Goal: Task Accomplishment & Management: Complete application form

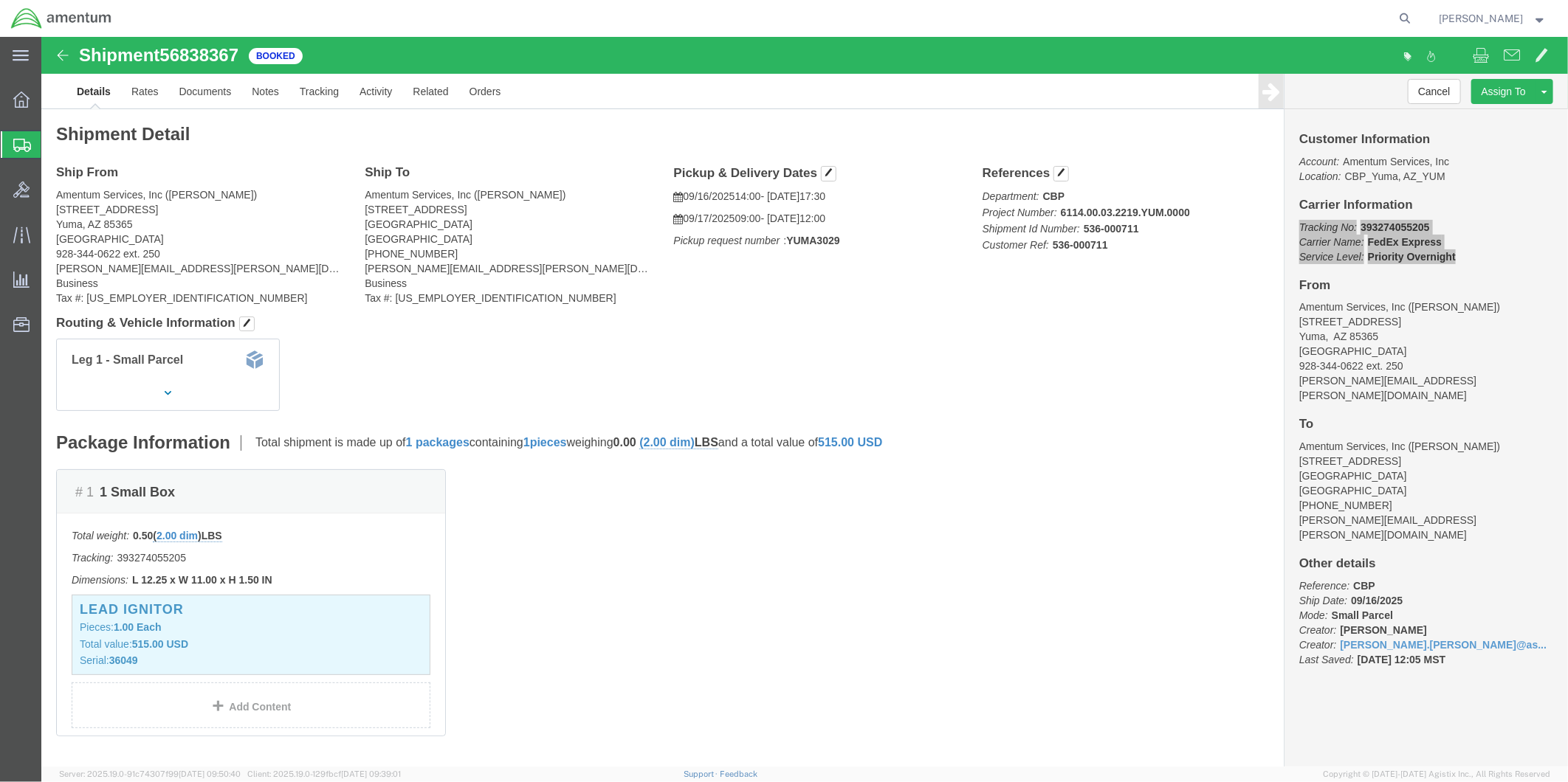
click at [0, 0] on span "Create from Template" at bounding box center [0, 0] width 0 height 0
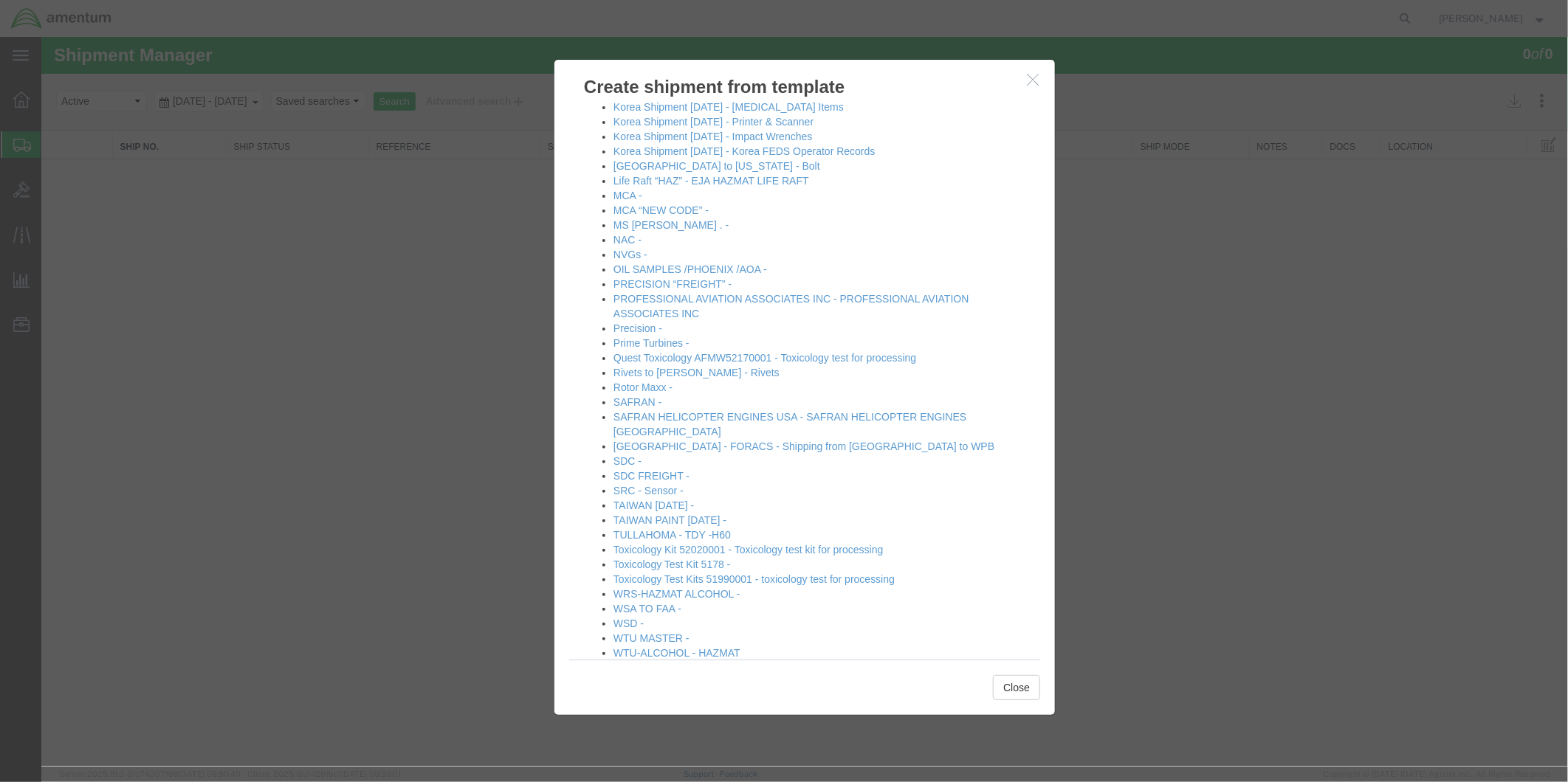
scroll to position [586, 0]
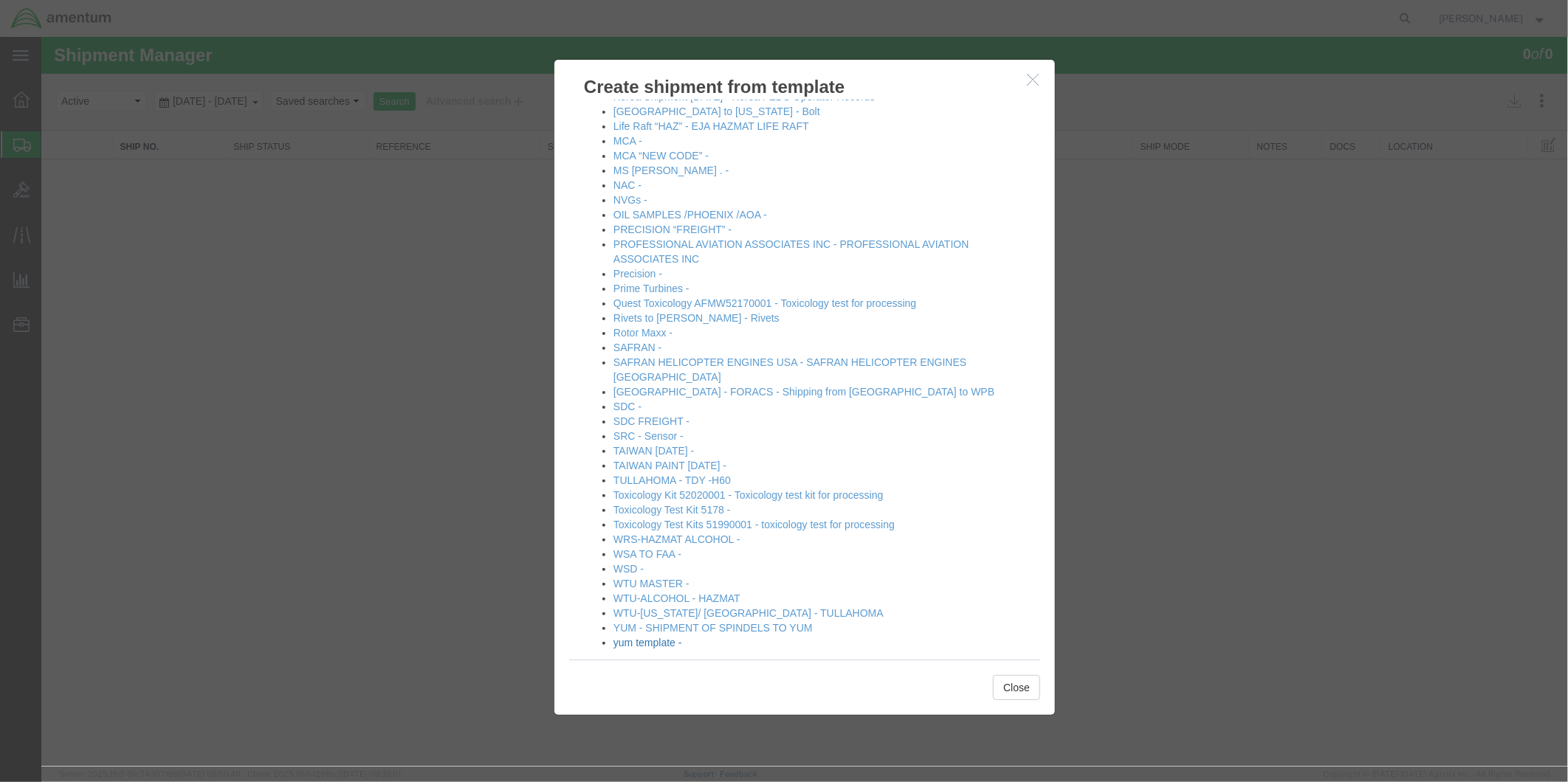
click at [647, 636] on link "yum template -" at bounding box center [646, 641] width 69 height 12
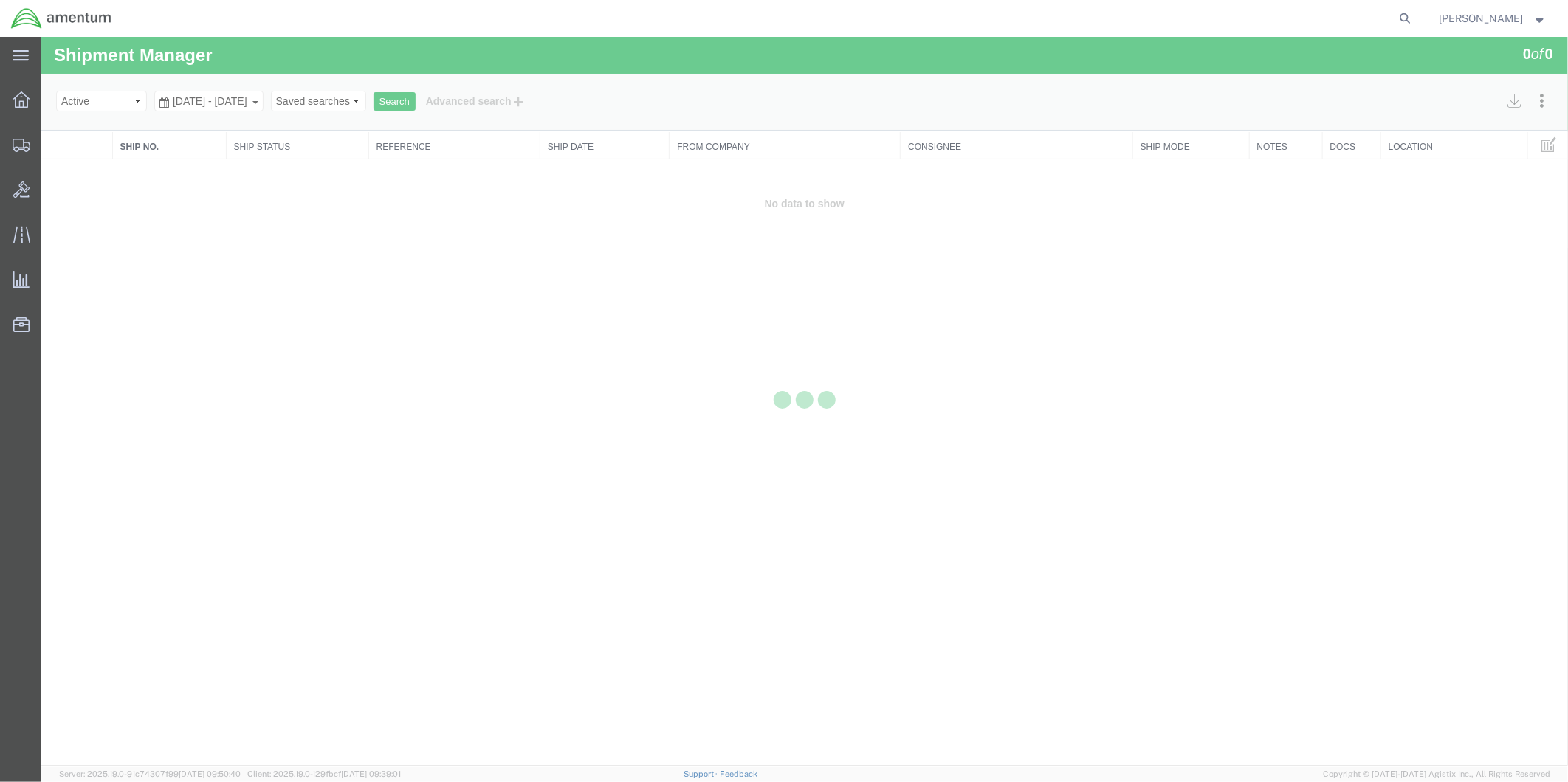
select select "49951"
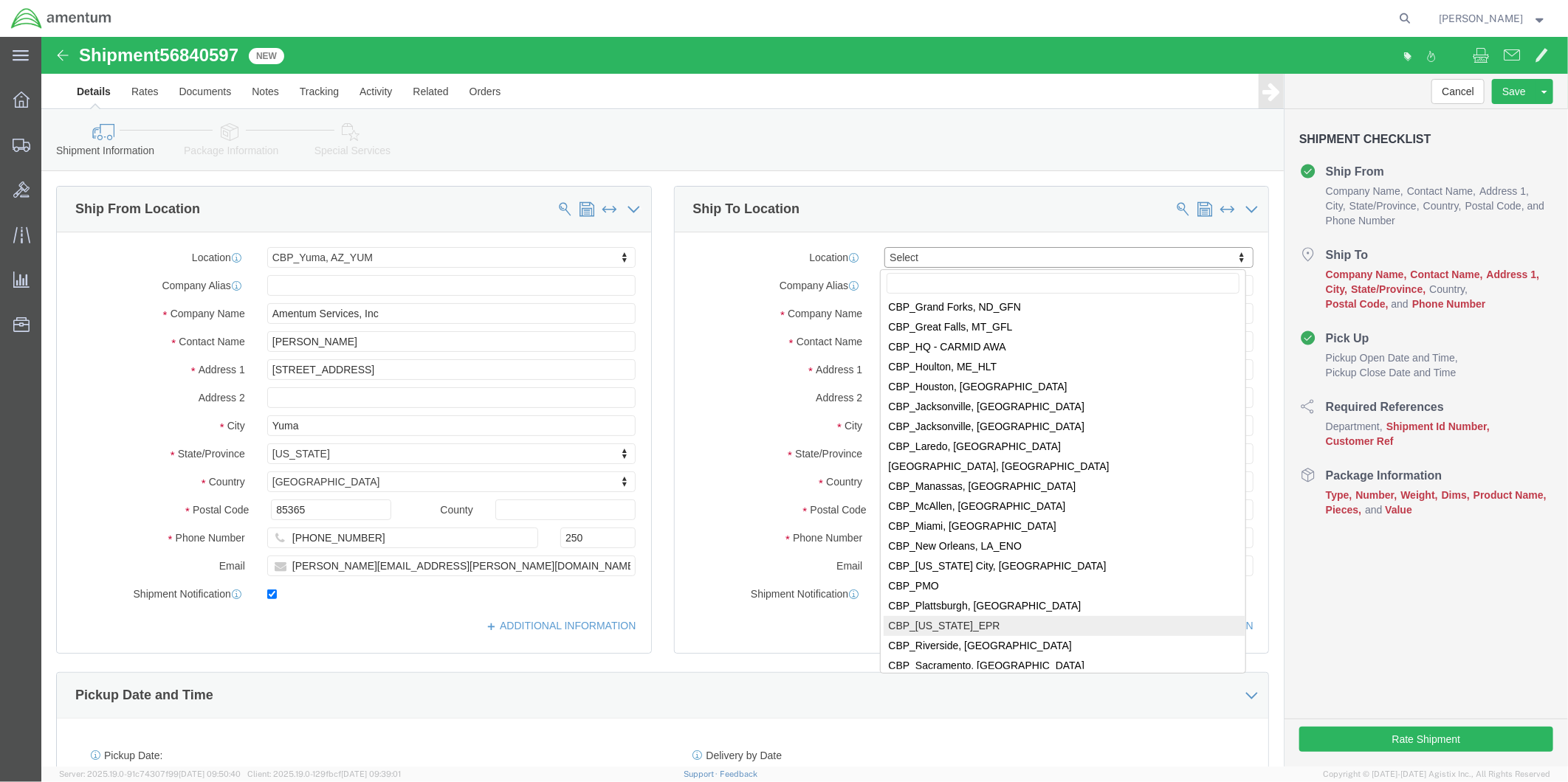
scroll to position [3033, 0]
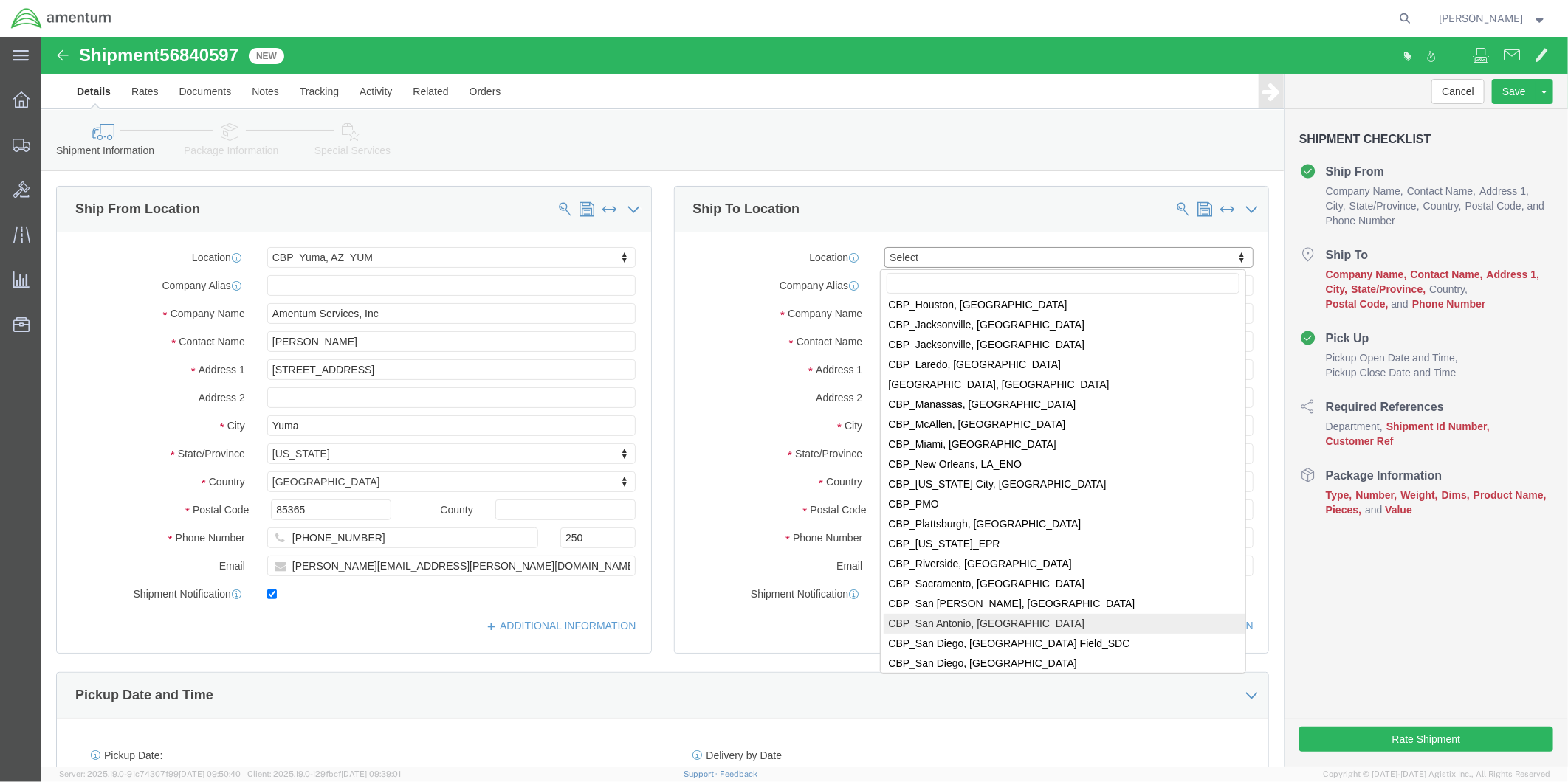
select select "49945"
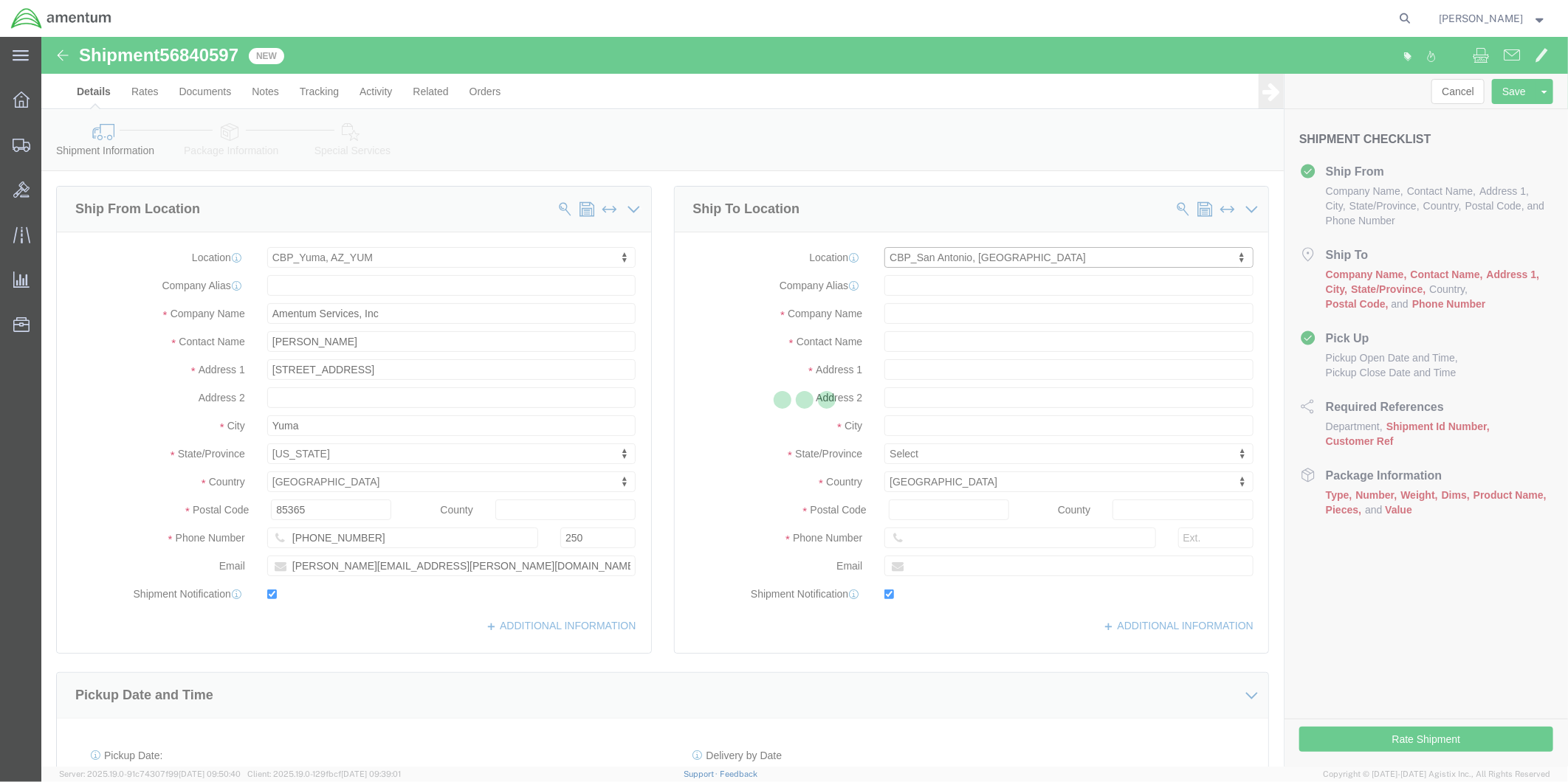
type input "Amentum Services, Inc"
type input "[PERSON_NAME]"
type input "[STREET_ADDRESS][PERSON_NAME]"
type input "Bldg. #2"
type input "San Antonio"
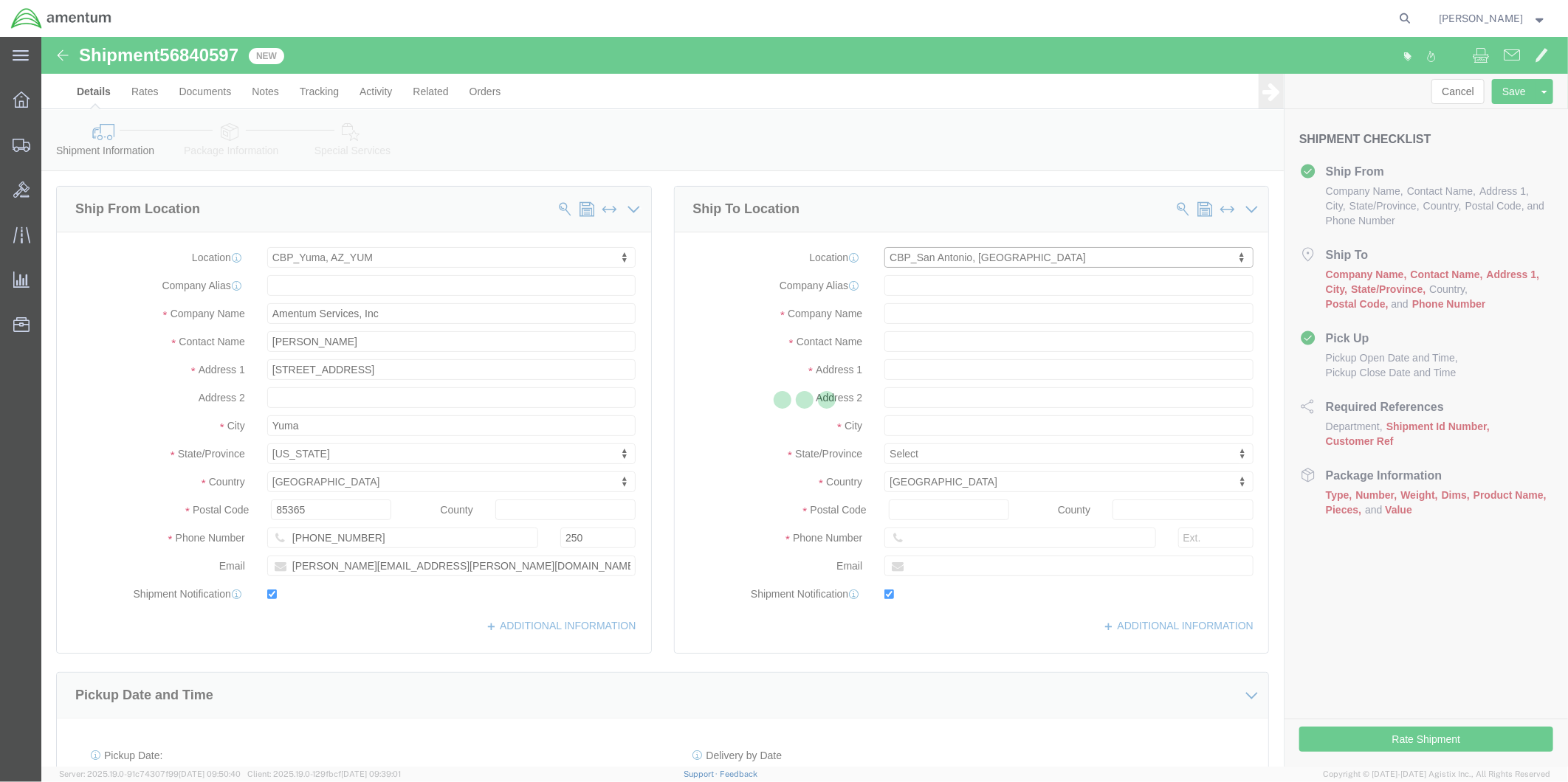
type input "78216"
type input "[PHONE_NUMBER]"
type input "[PERSON_NAME][EMAIL_ADDRESS][PERSON_NAME][DOMAIN_NAME]"
checkbox input "true"
select select "[GEOGRAPHIC_DATA]"
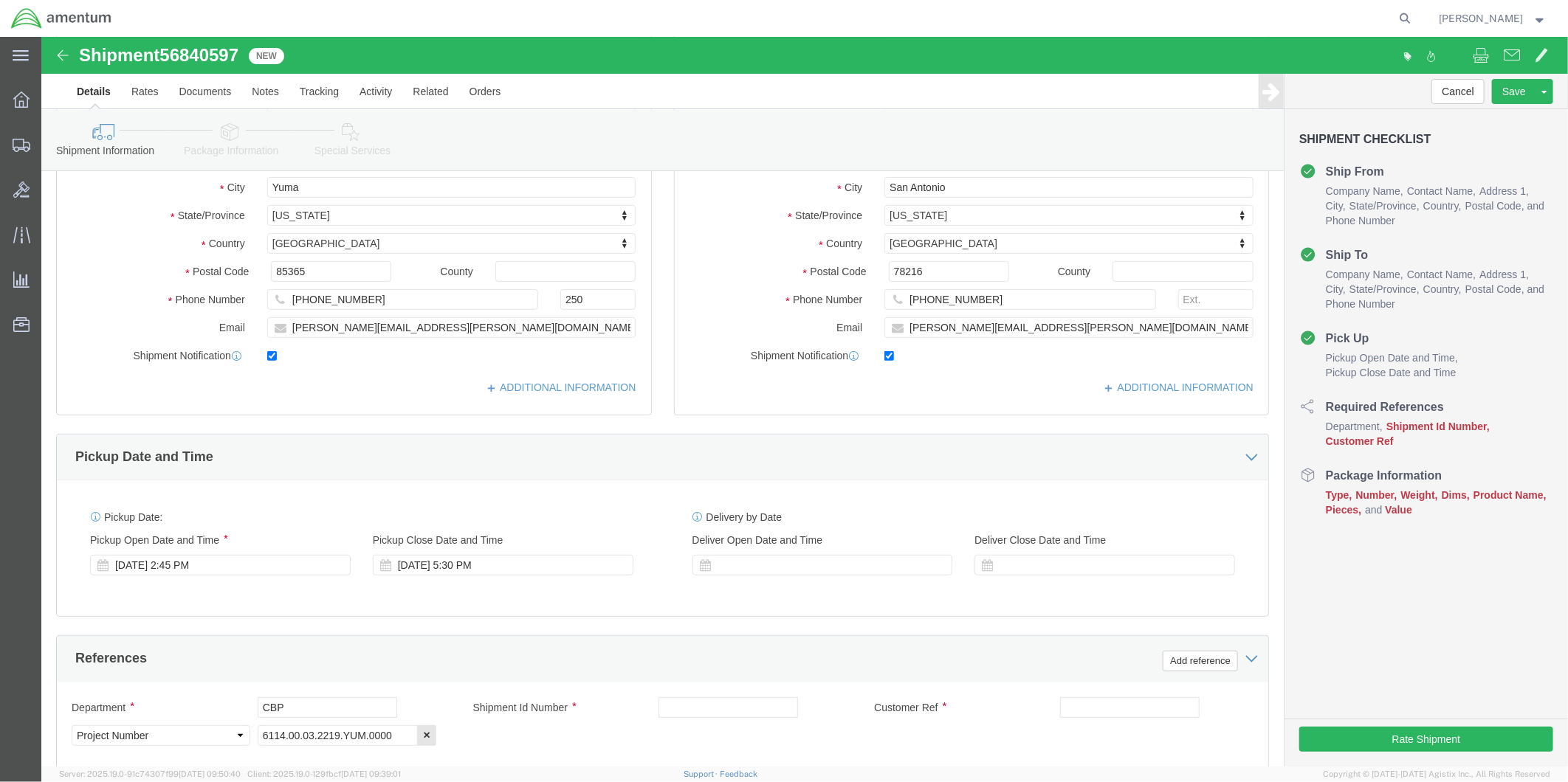
scroll to position [409, 0]
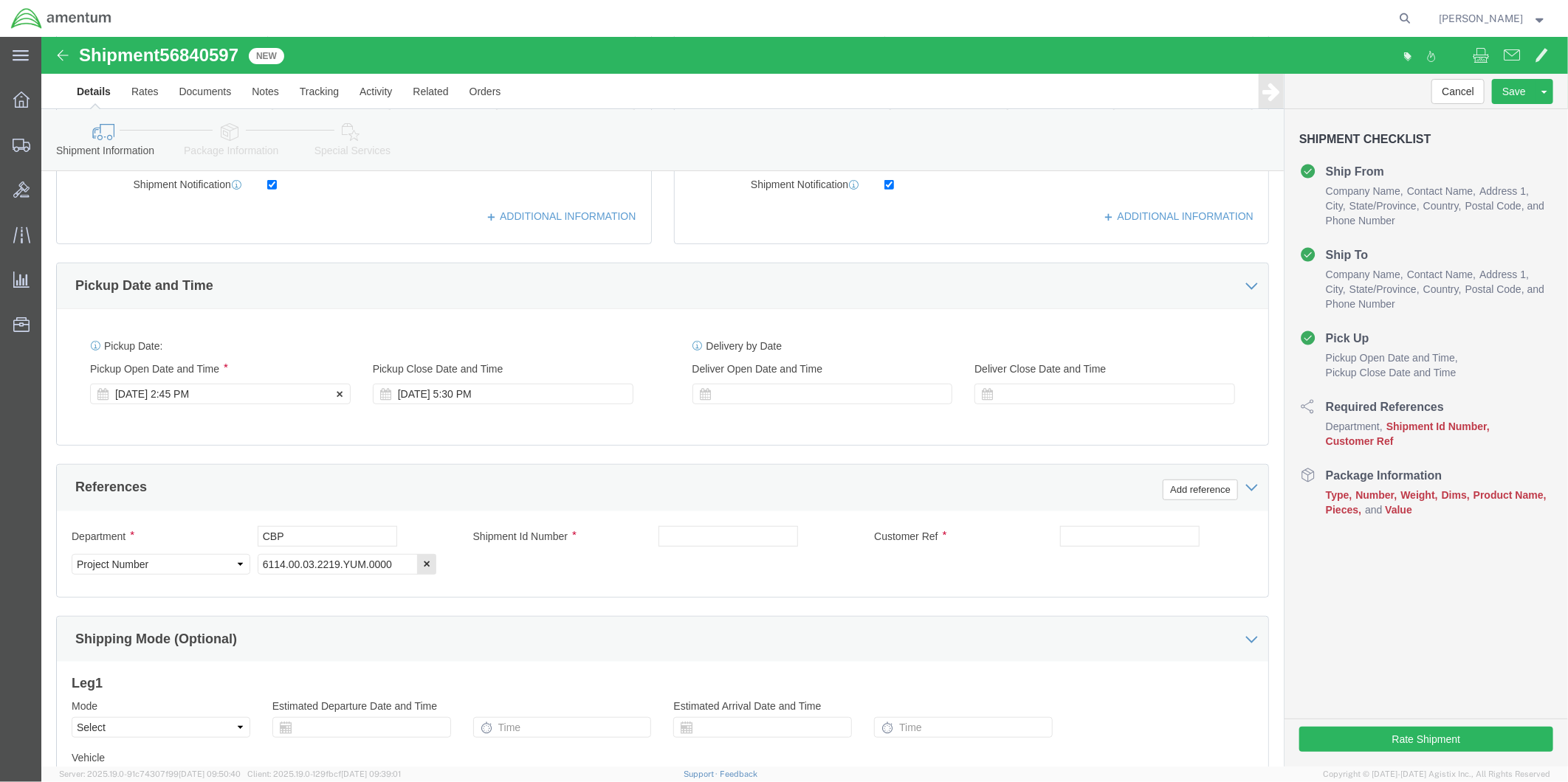
click div "[DATE] 2:45 PM"
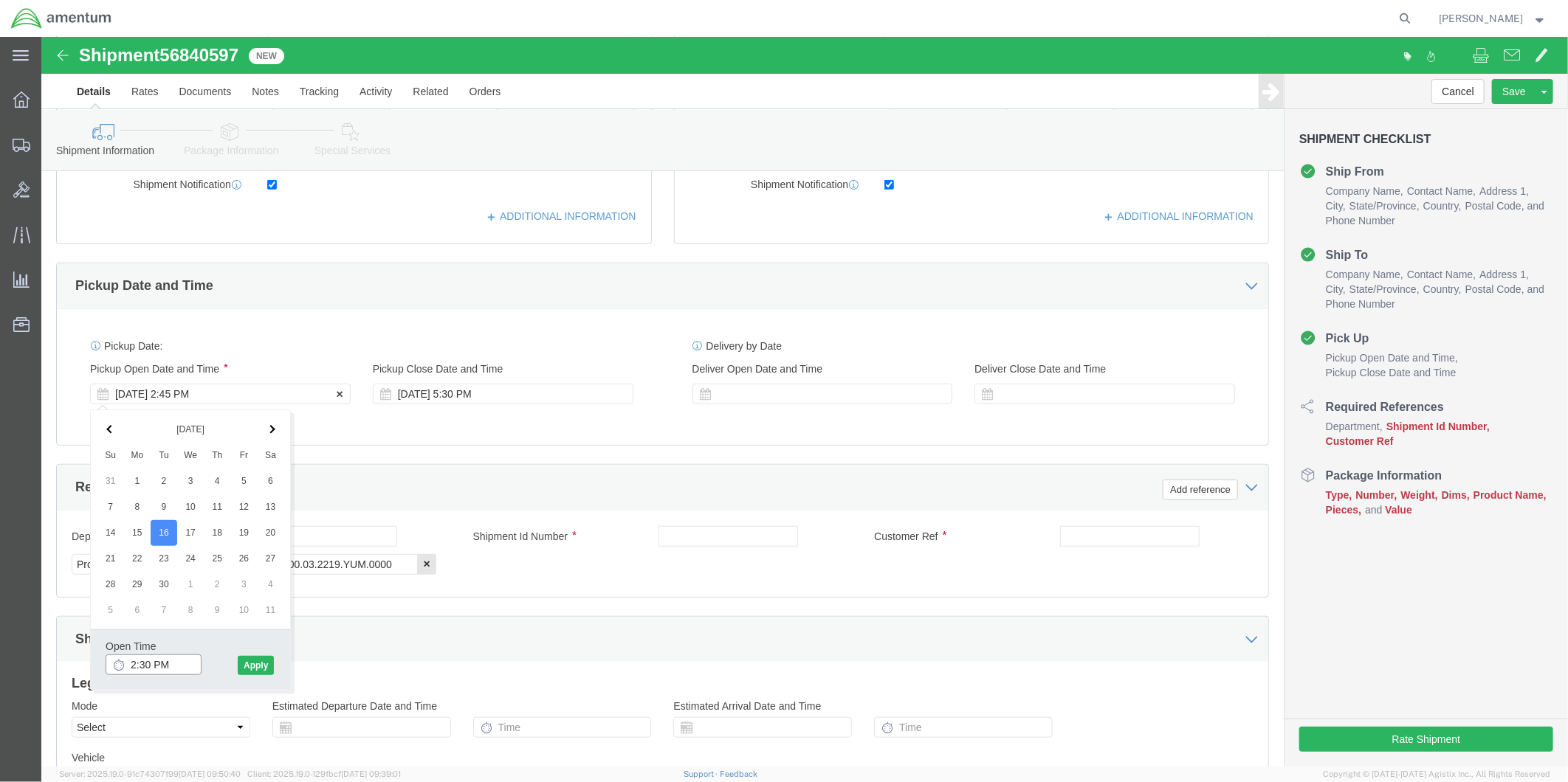
type input "2:00 PM"
click button "Apply"
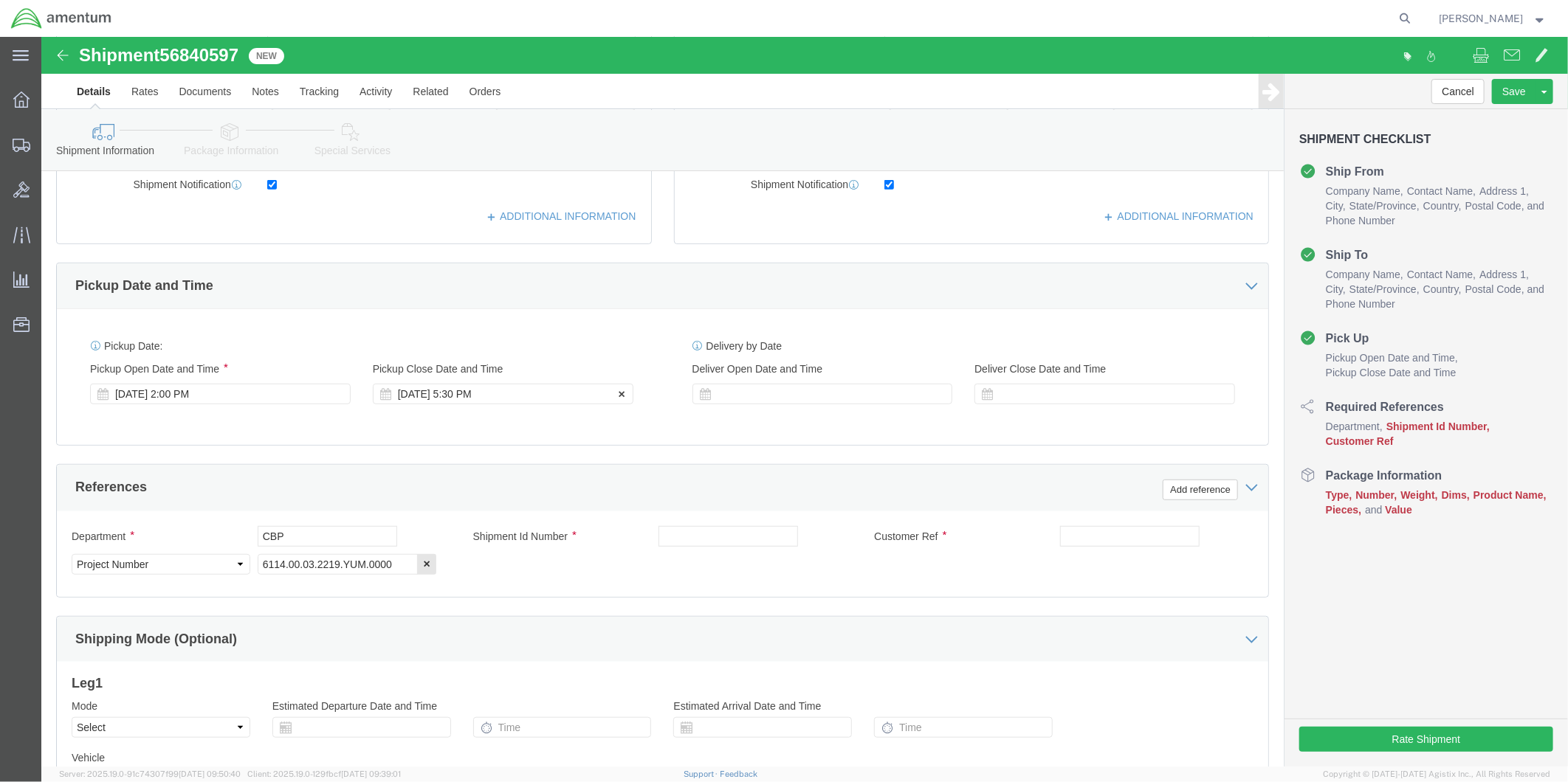
click div "[DATE] 5:30 PM"
drag, startPoint x: 605, startPoint y: 515, endPoint x: 636, endPoint y: 476, distance: 49.8
click div "Shipment Id Number"
click div
click input "6:30 PM"
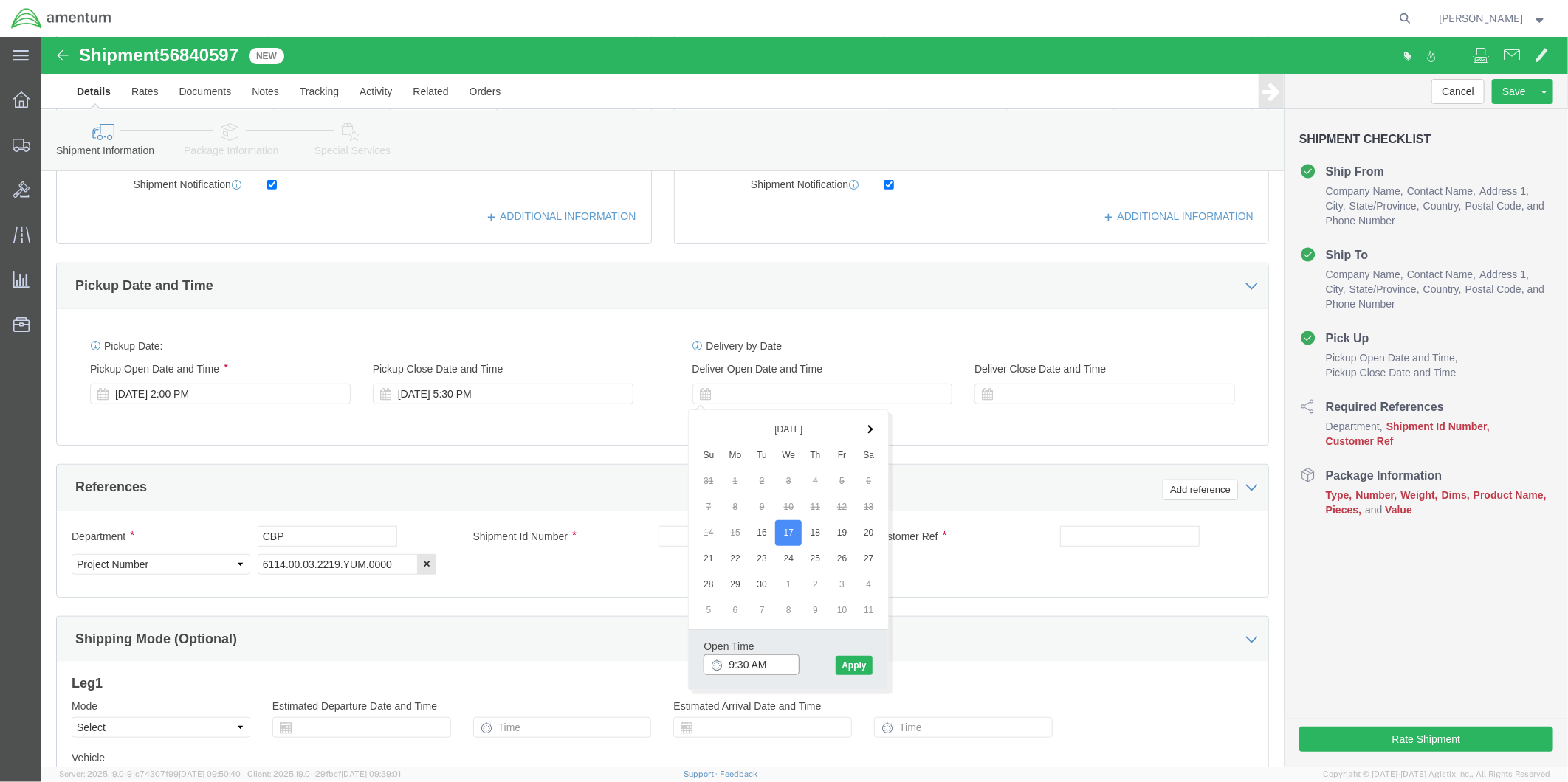
type input "9:00 AM"
click button "Apply"
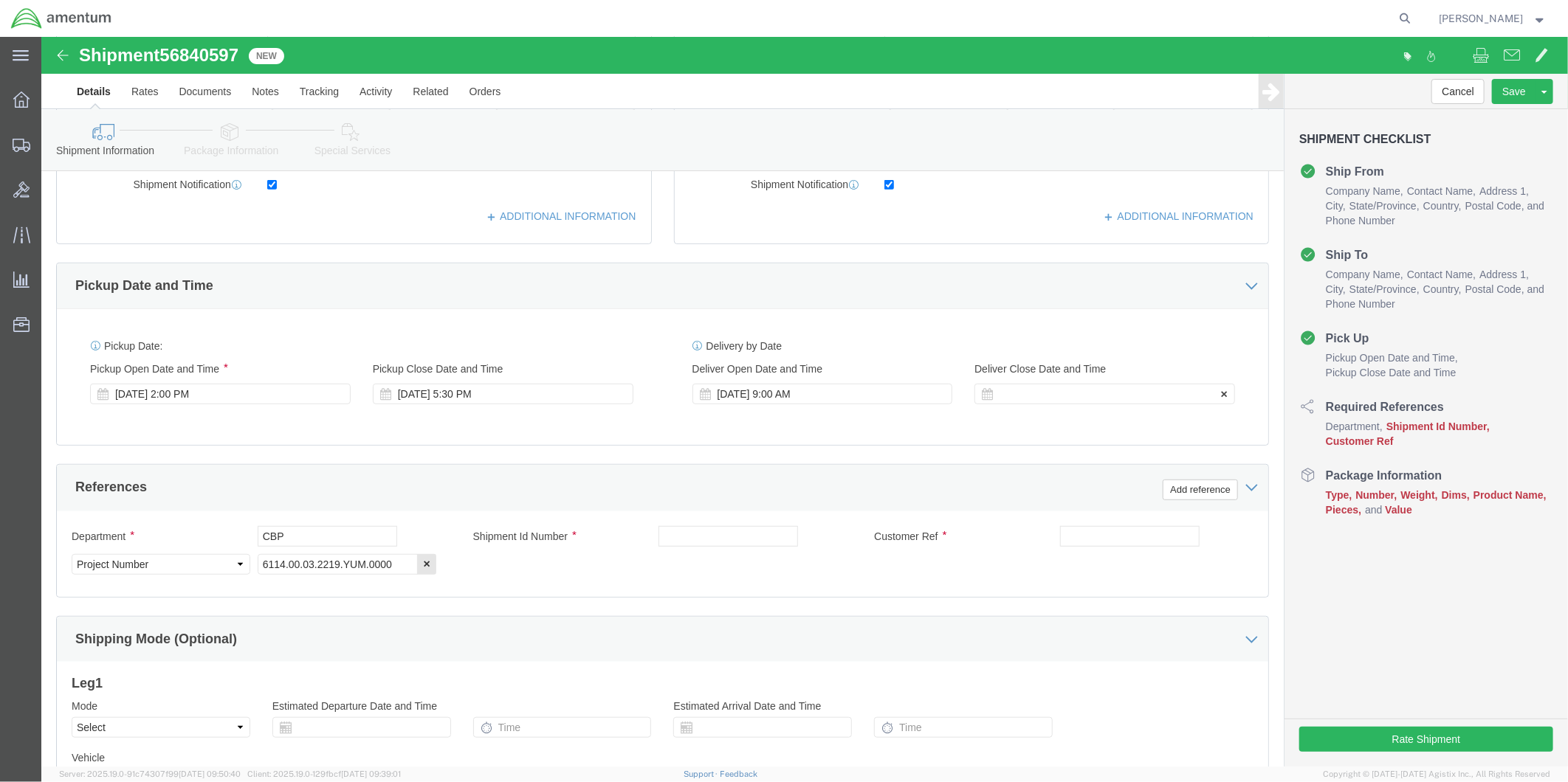
click div
type input "12:00 PM"
click button "Apply"
click input "text"
type input "Engine Sensor Test Kit"
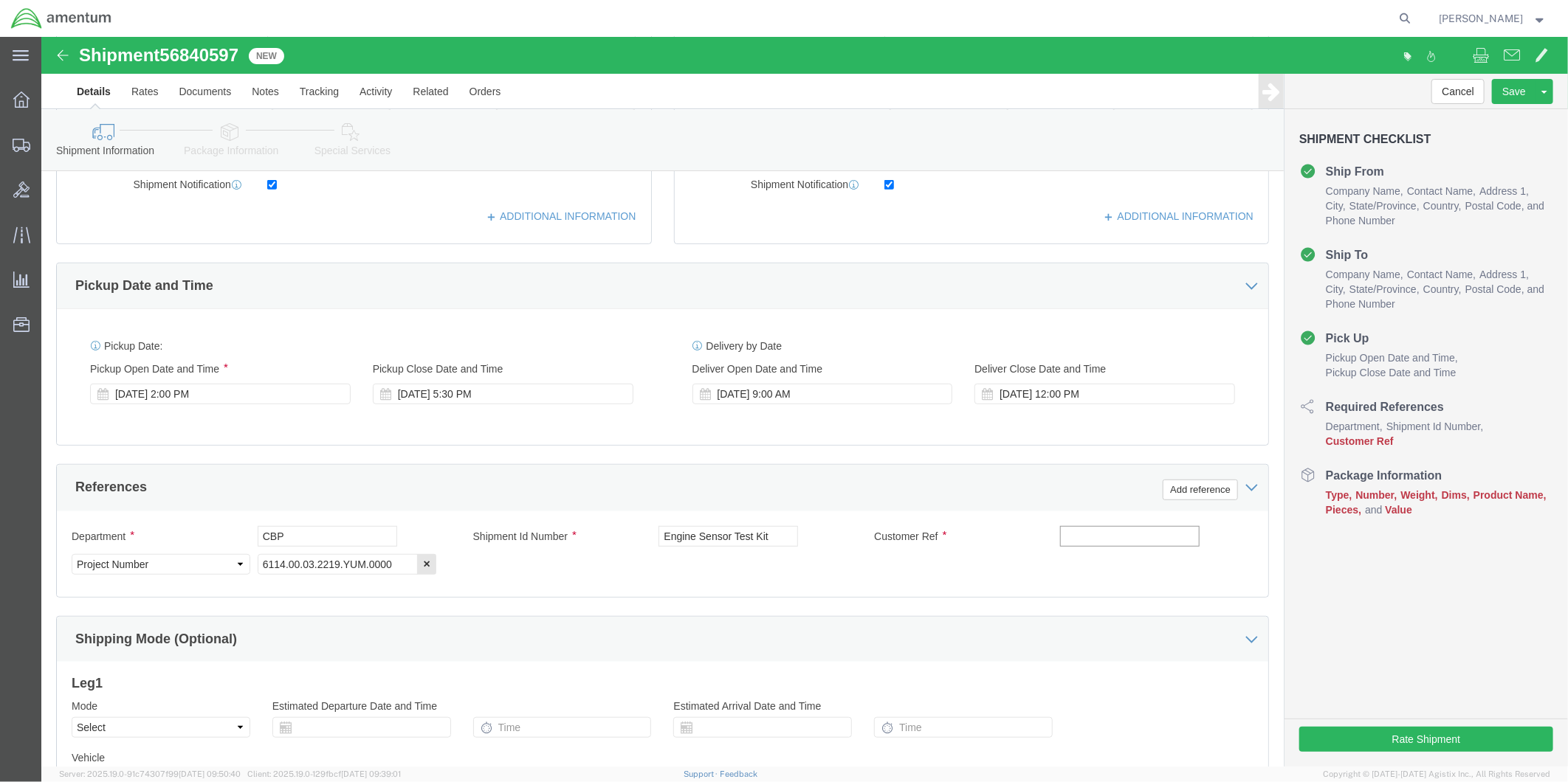
click input "text"
drag, startPoint x: 1107, startPoint y: 502, endPoint x: 1084, endPoint y: 502, distance: 23.0
click input "Engine Sensor tesr Kit"
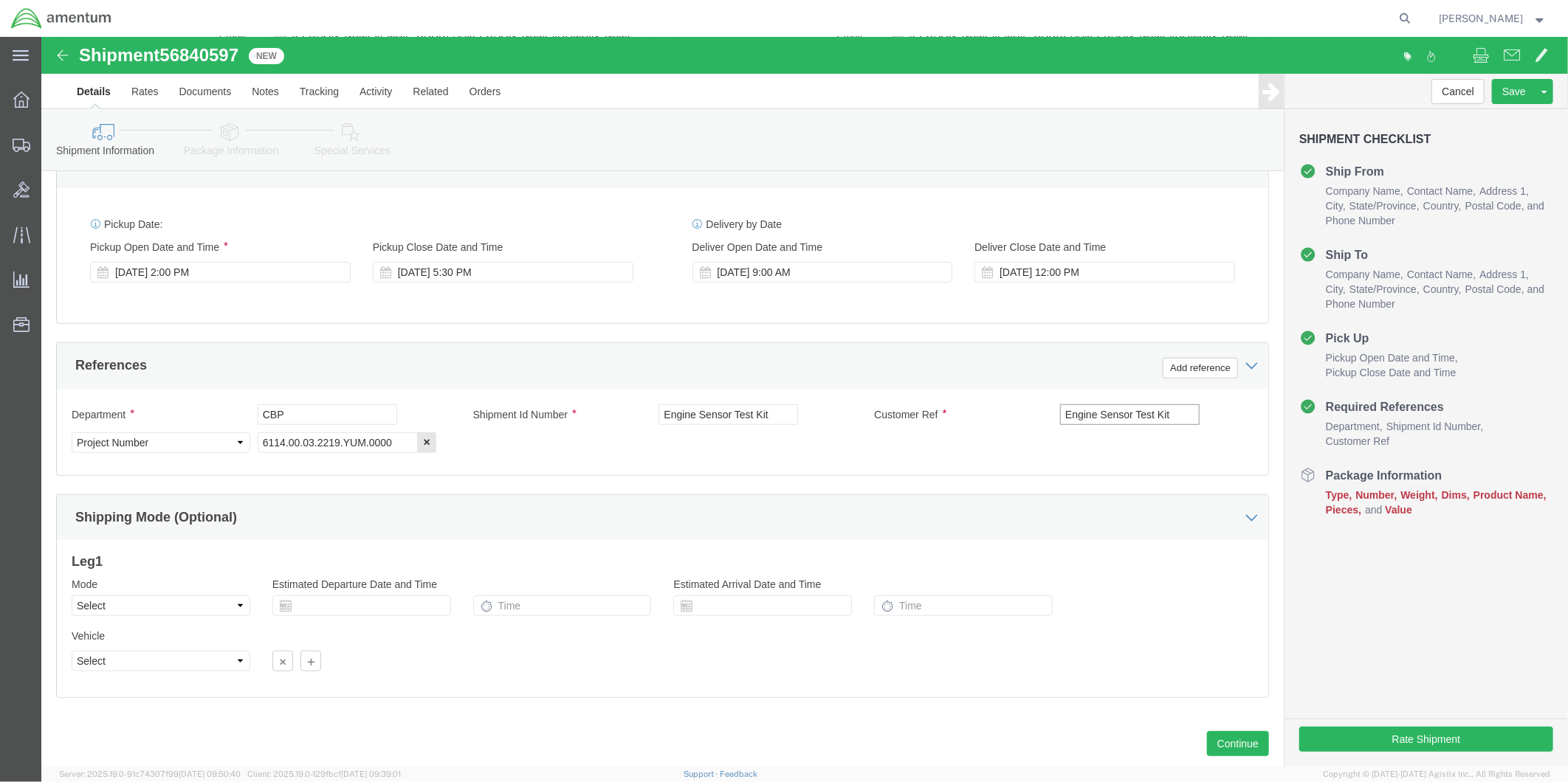
scroll to position [571, 0]
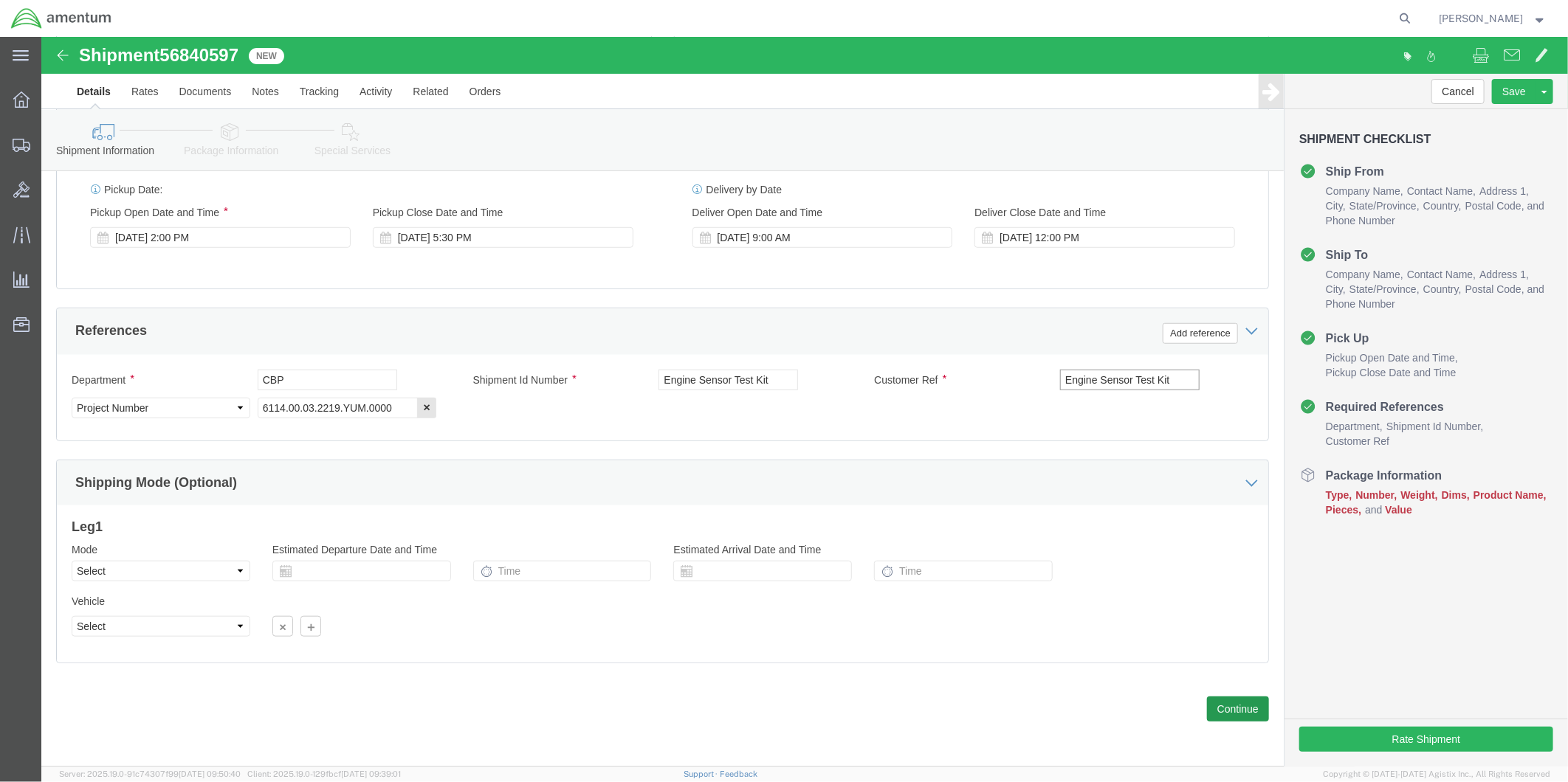
type input "Engine Sensor Test Kit"
click button "Continue"
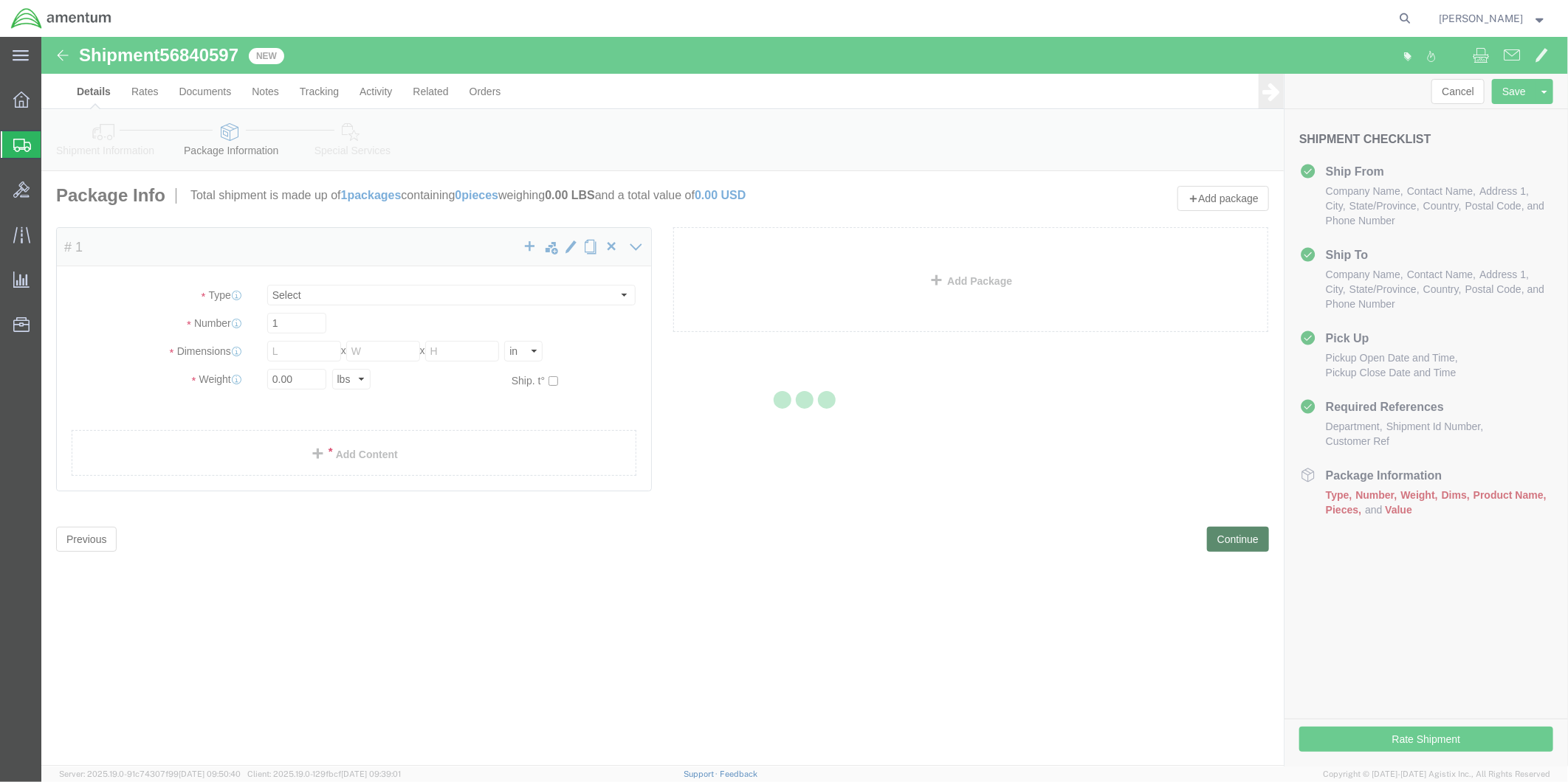
select select "CBOX"
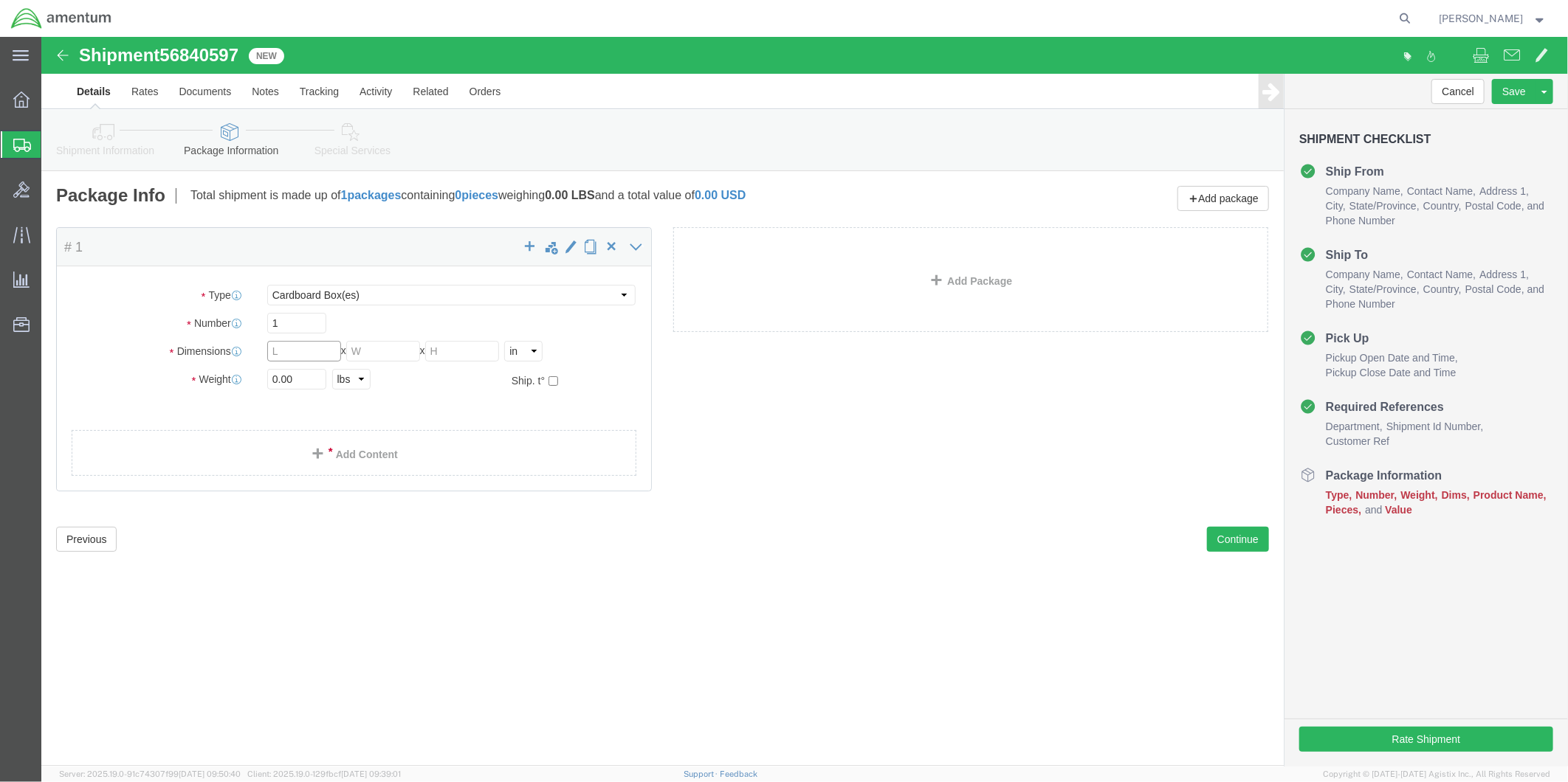
click input "text"
type input "14"
click input "text"
type input "14"
click input "text"
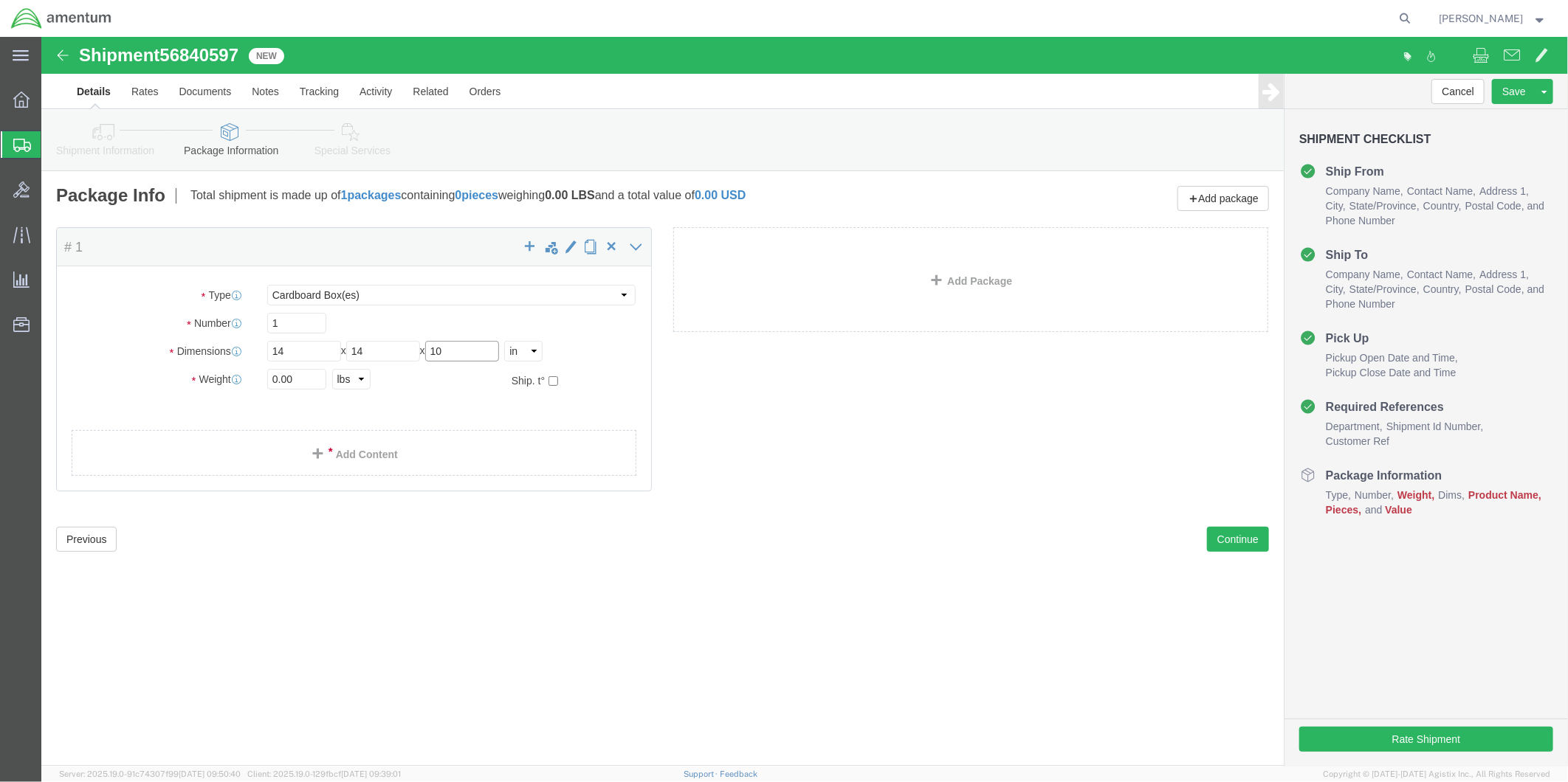
type input "10"
drag, startPoint x: 256, startPoint y: 341, endPoint x: 204, endPoint y: 343, distance: 52.0
click div "Weight 0.00 Select kgs lbs Ship. t°"
type input "17"
click span
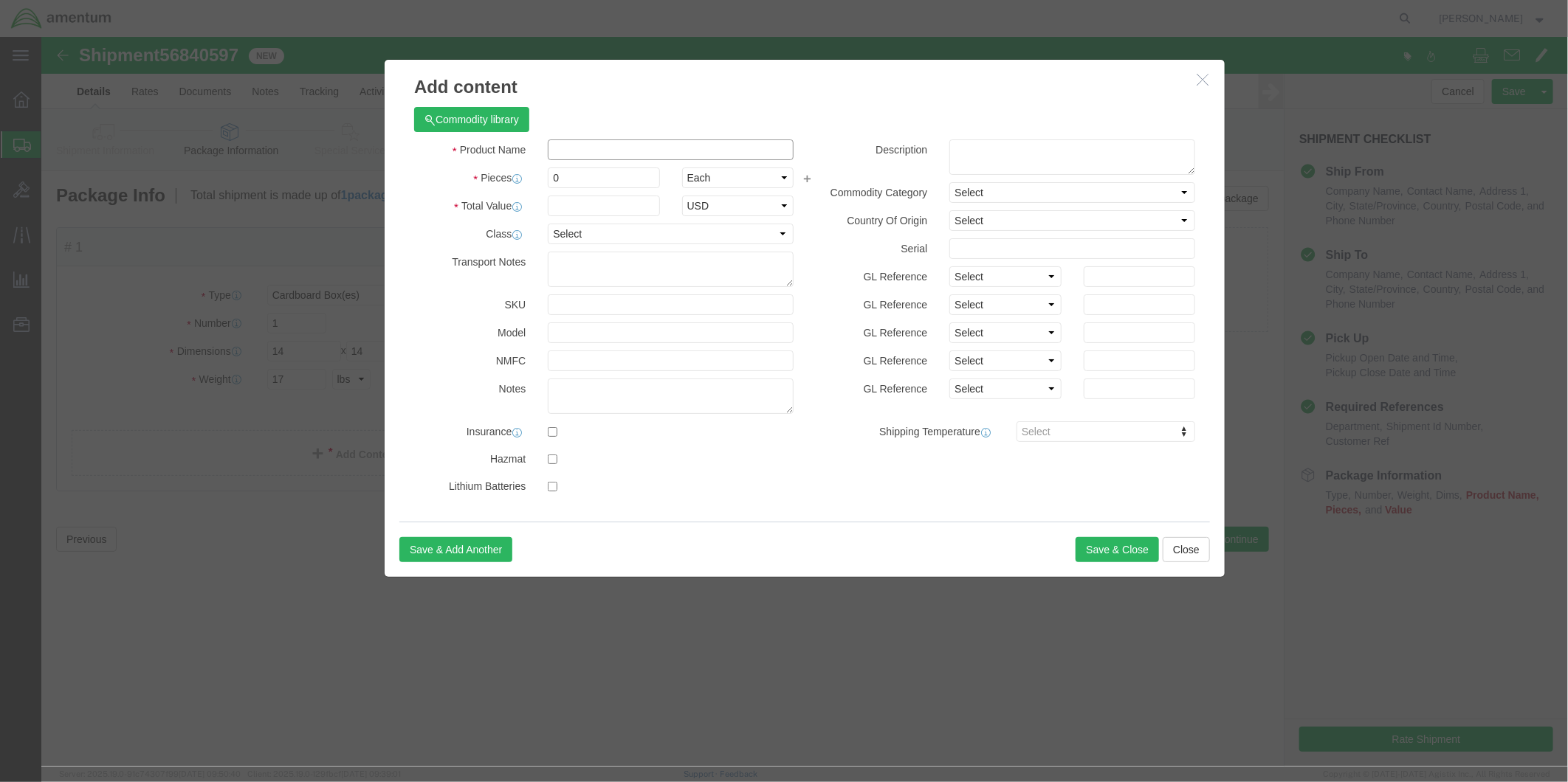
click input "text"
drag, startPoint x: 648, startPoint y: 112, endPoint x: 501, endPoint y: 114, distance: 147.0
click div "ENGINE SENSOR TEST KIT"
type input "ENGINE SENSOR TEST KIT"
click textarea
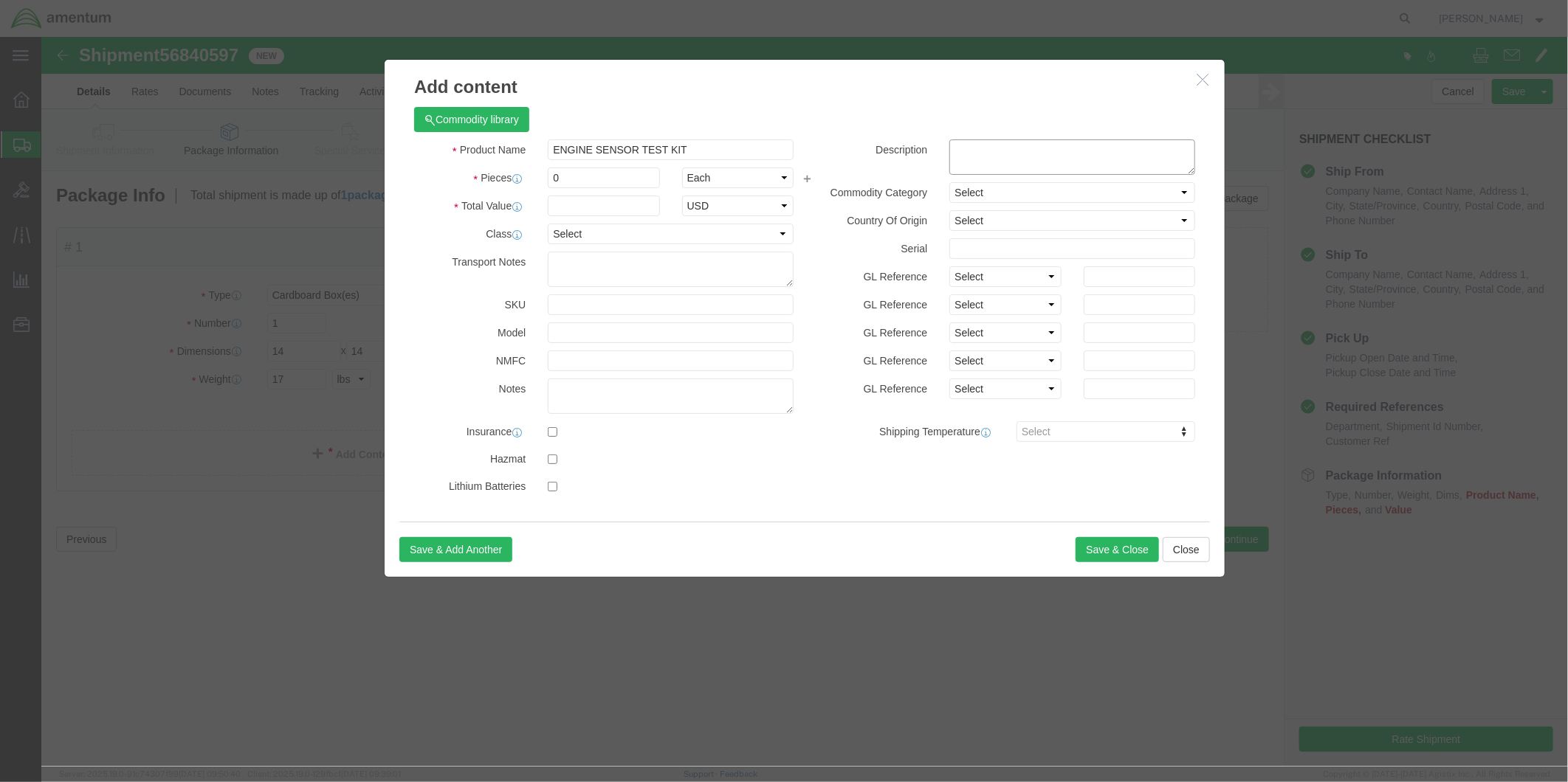
paste textarea "ENGINE SENSOR TEST KIT"
type textarea "ENGINE SENSOR TEST KIT"
drag, startPoint x: 531, startPoint y: 143, endPoint x: 499, endPoint y: 143, distance: 32.0
click div "0"
type input "1"
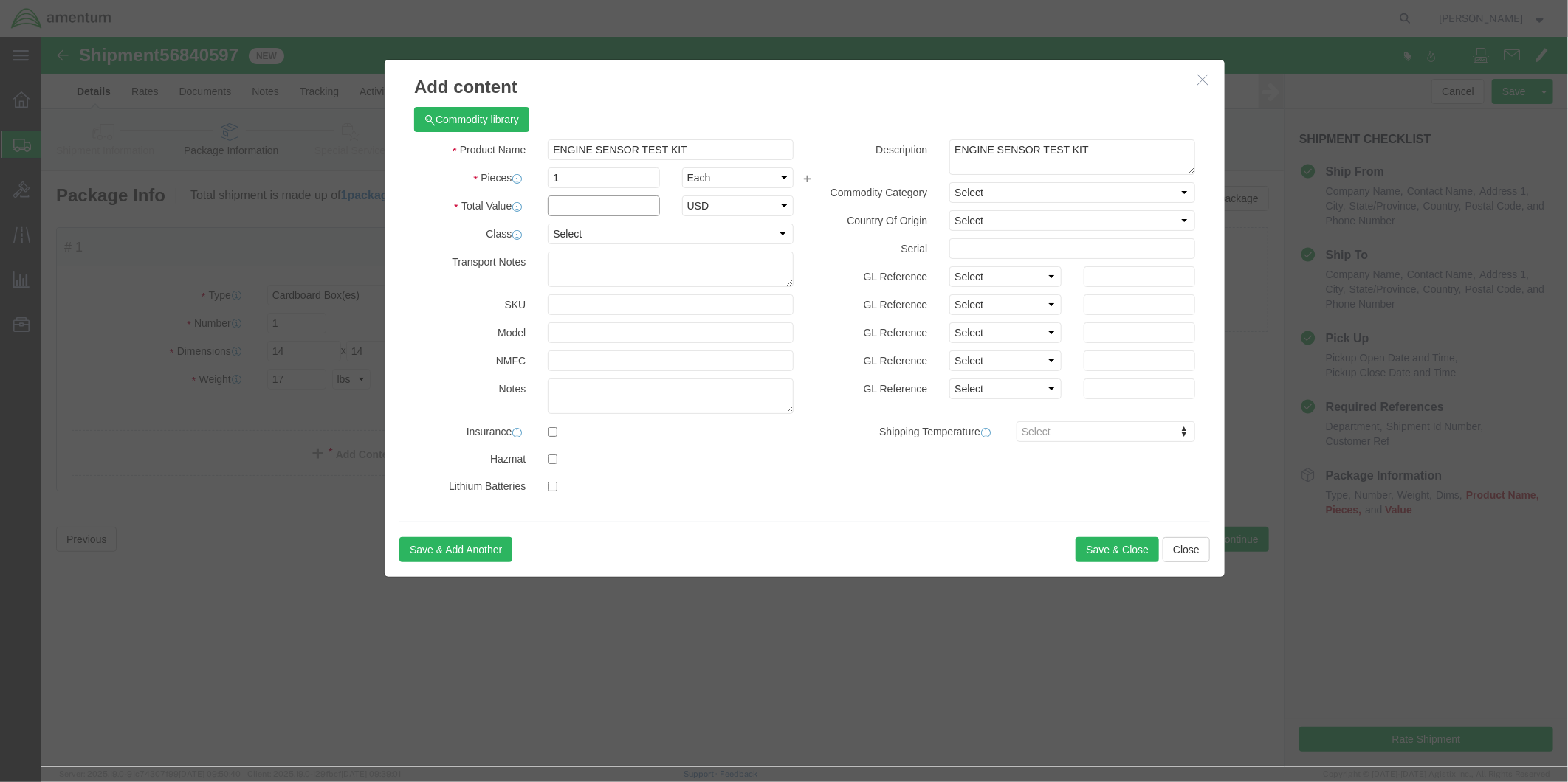
click input "text"
type input "5000.00"
click input "text"
type input "3657"
click button "Save & Close"
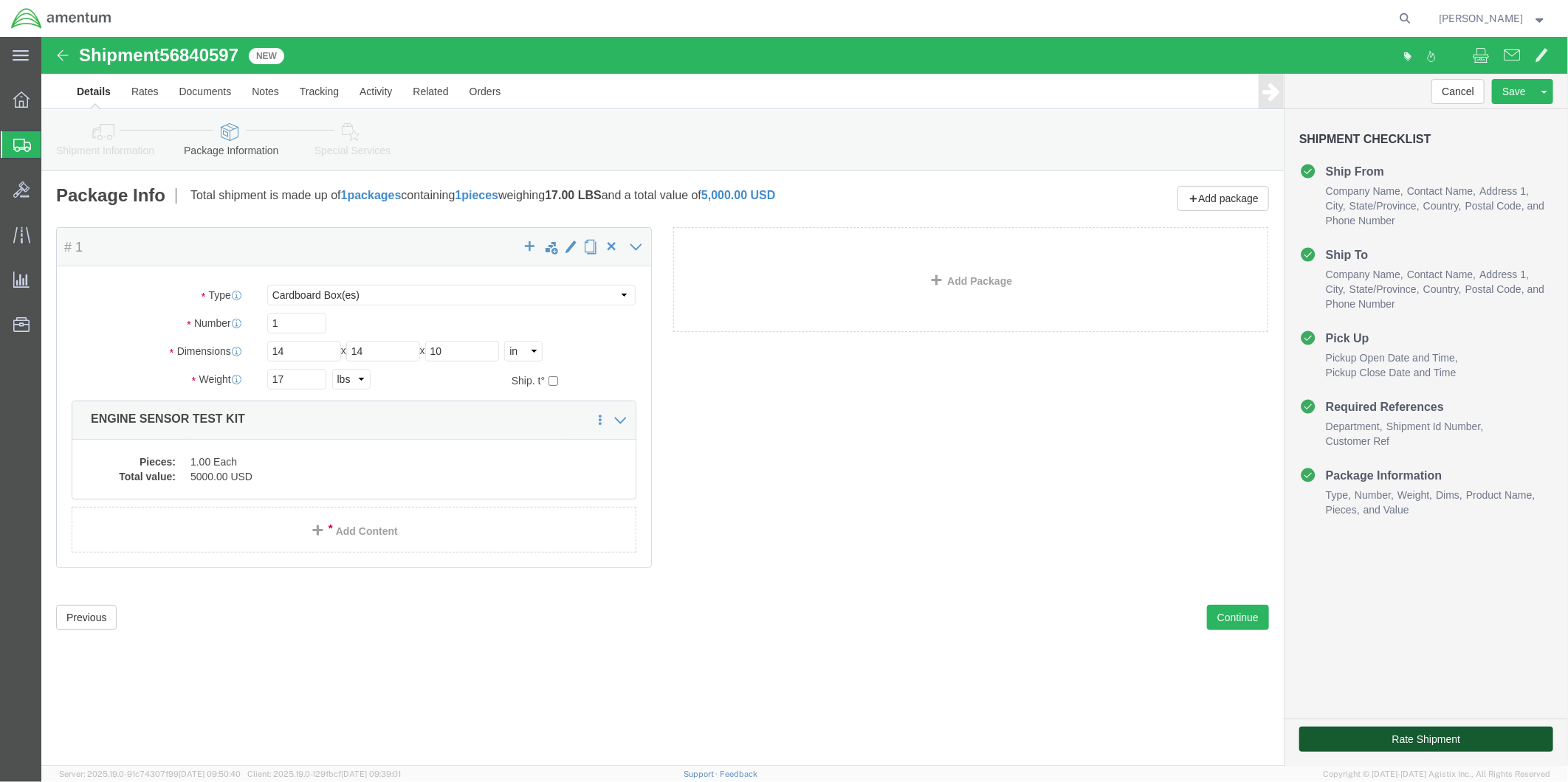
click button "Rate Shipment"
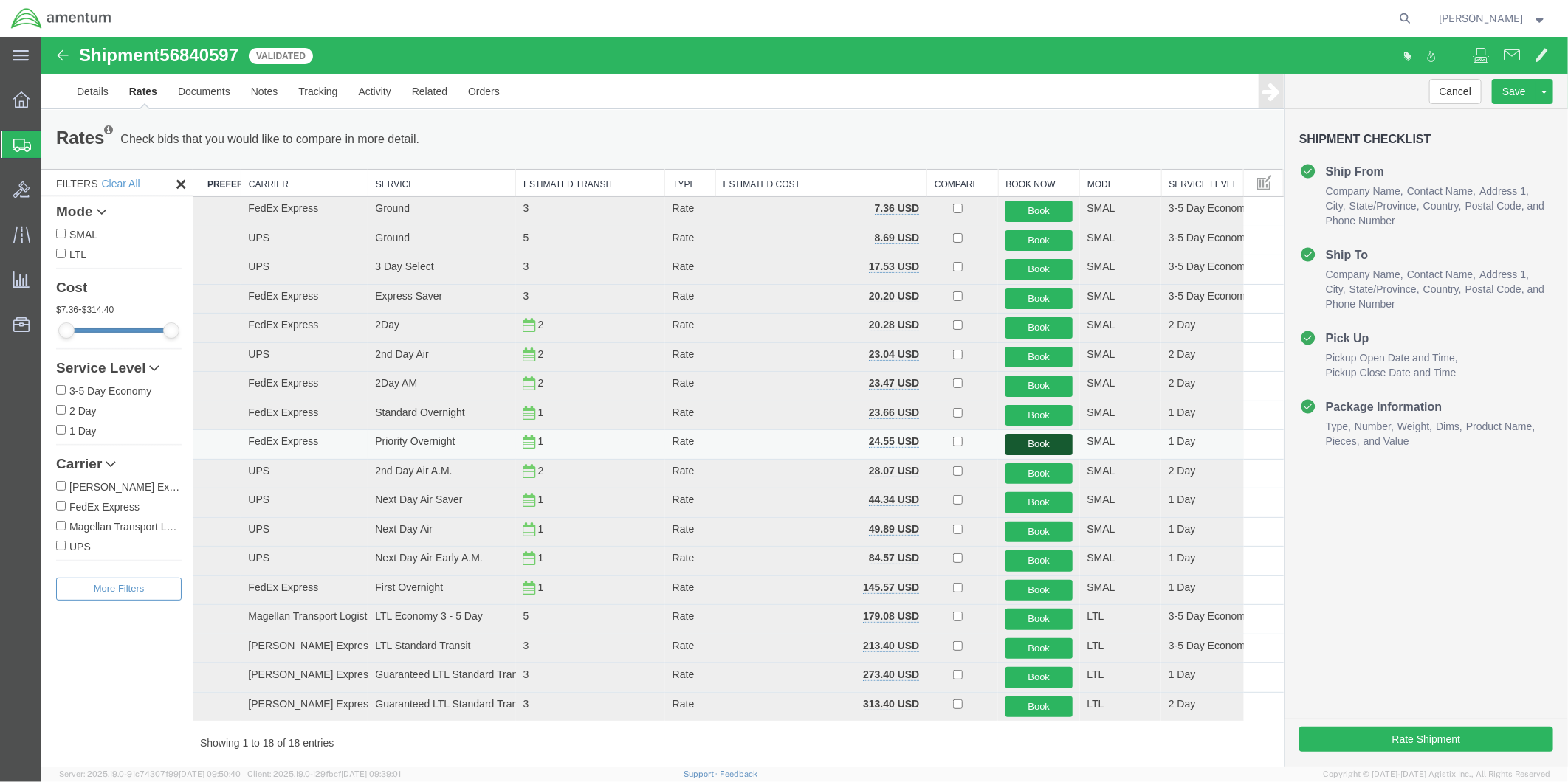
click at [1015, 447] on button "Book" at bounding box center [1037, 444] width 66 height 22
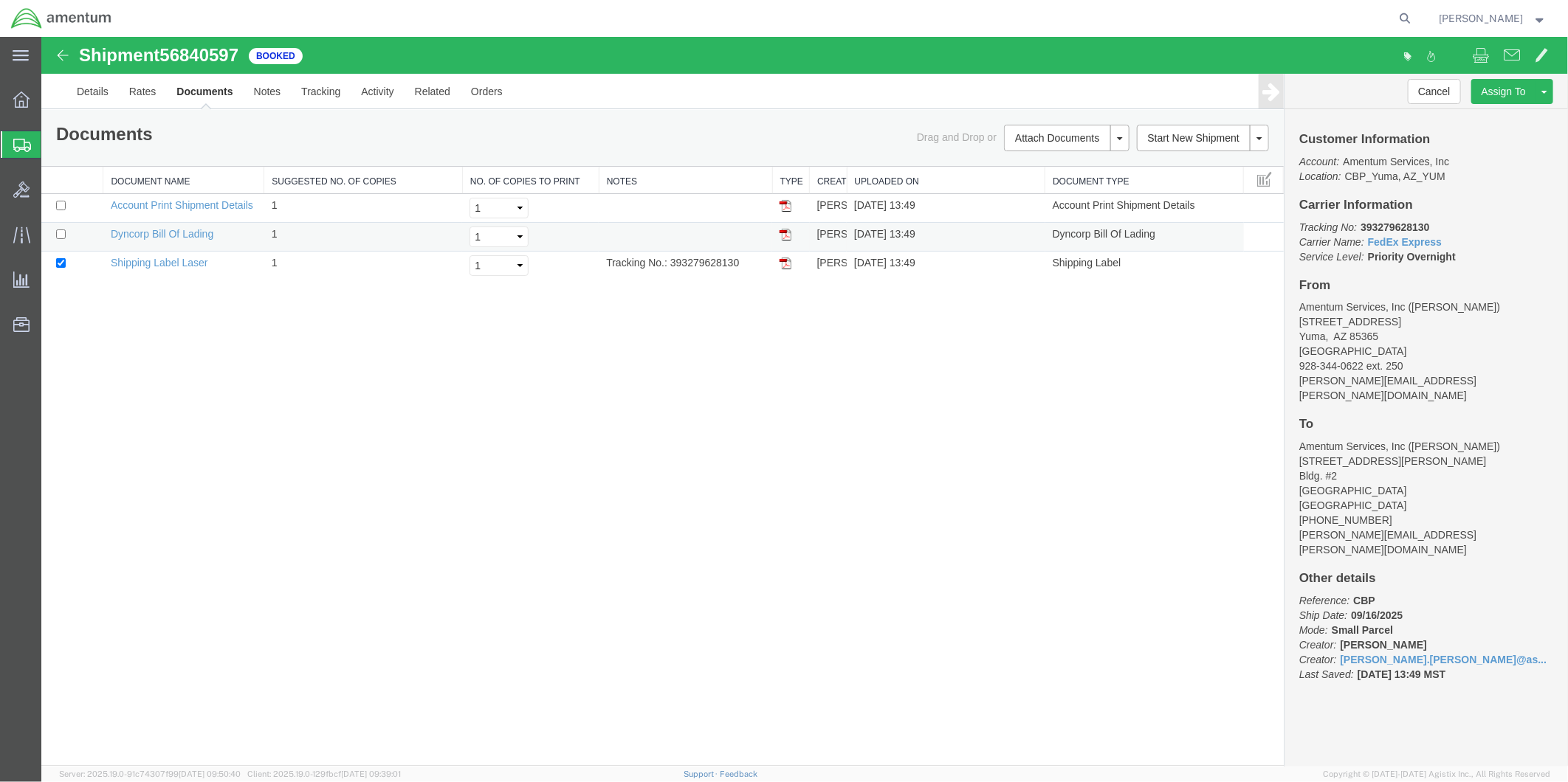
click at [788, 229] on img at bounding box center [784, 233] width 12 height 12
click at [784, 268] on td at bounding box center [790, 265] width 37 height 28
click at [785, 265] on img at bounding box center [784, 262] width 12 height 12
click at [81, 89] on link "Details" at bounding box center [92, 91] width 52 height 35
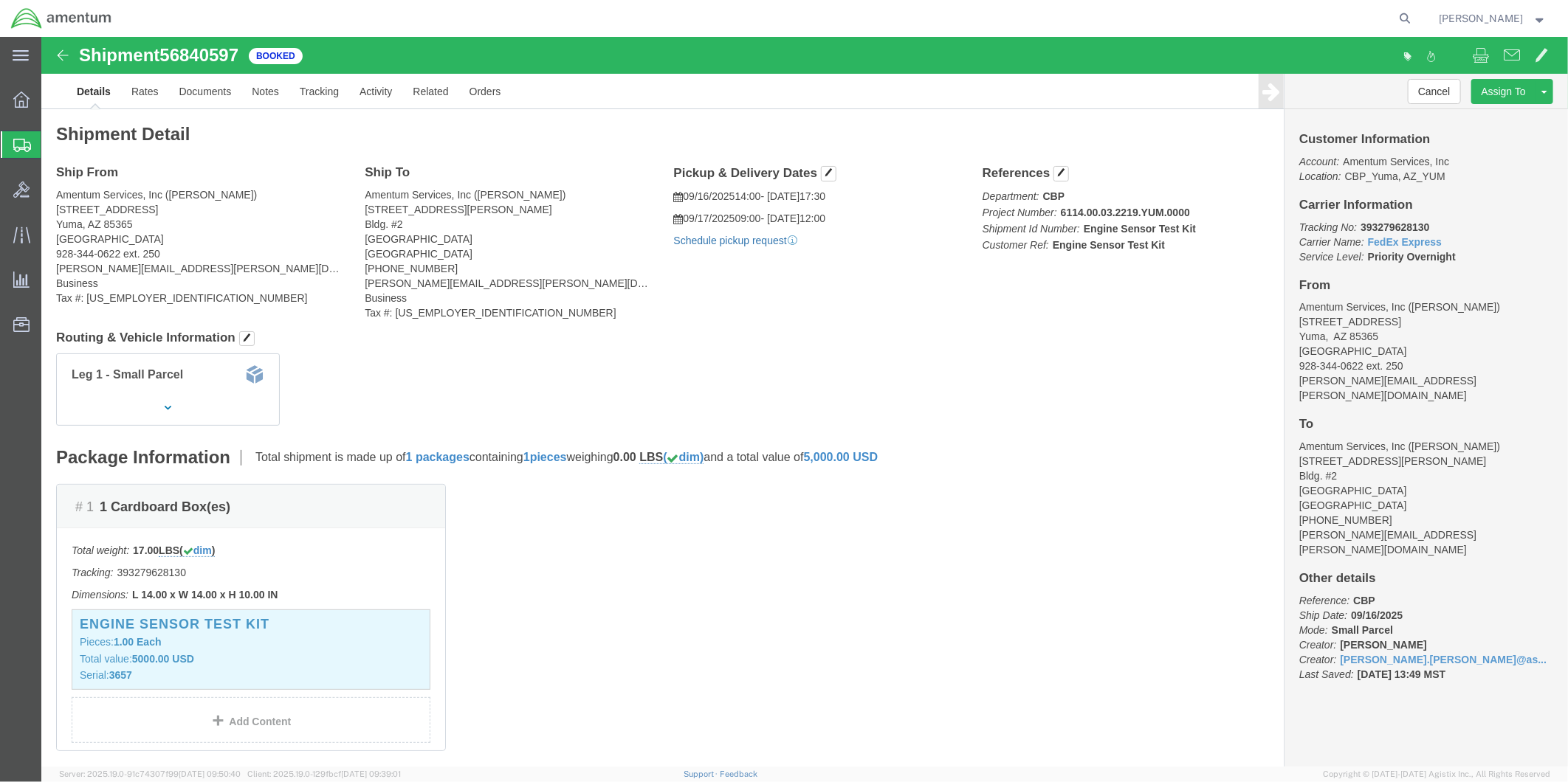
click link "Schedule pickup request"
drag, startPoint x: 1251, startPoint y: 189, endPoint x: 1413, endPoint y: 219, distance: 164.8
click p "Tracking No: 393279628130 Carrier Name: FedEx Express FedEx Express Service Lev…"
drag, startPoint x: 1413, startPoint y: 219, endPoint x: 1322, endPoint y: 211, distance: 91.4
copy p "Tracking No: 393279628130 Carrier Name: FedEx Express FedEx Express Service Lev…"
